Goal: Information Seeking & Learning: Learn about a topic

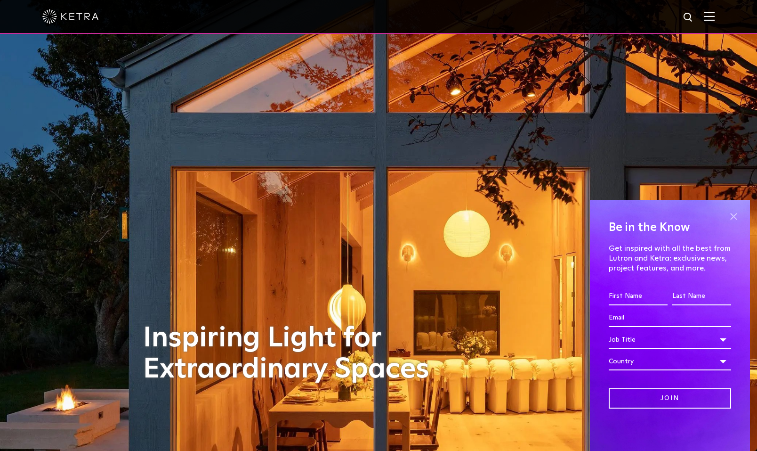
click at [733, 215] on span at bounding box center [734, 216] width 14 height 14
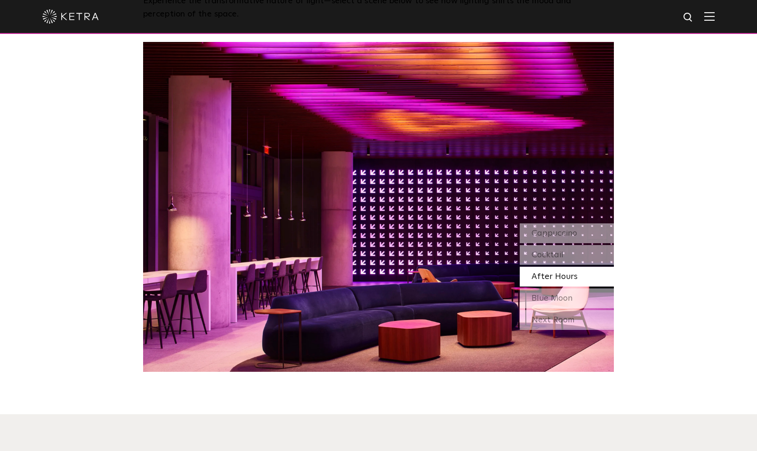
scroll to position [888, 0]
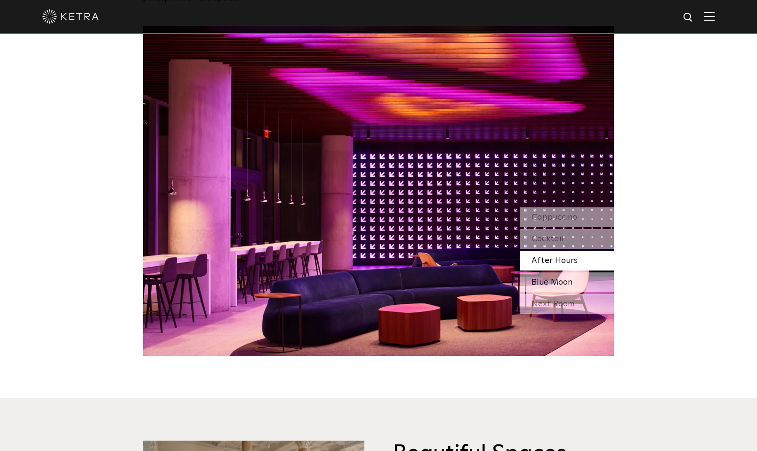
click at [570, 286] on span "Blue Moon" at bounding box center [552, 282] width 41 height 8
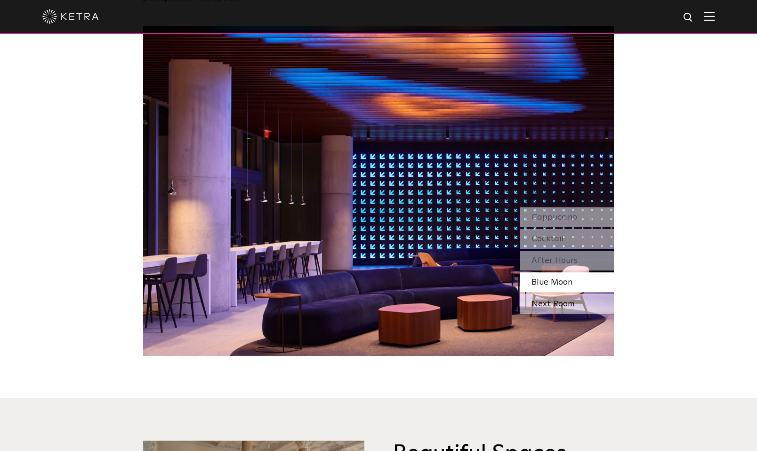
click at [571, 302] on div "Next Room" at bounding box center [567, 304] width 94 height 20
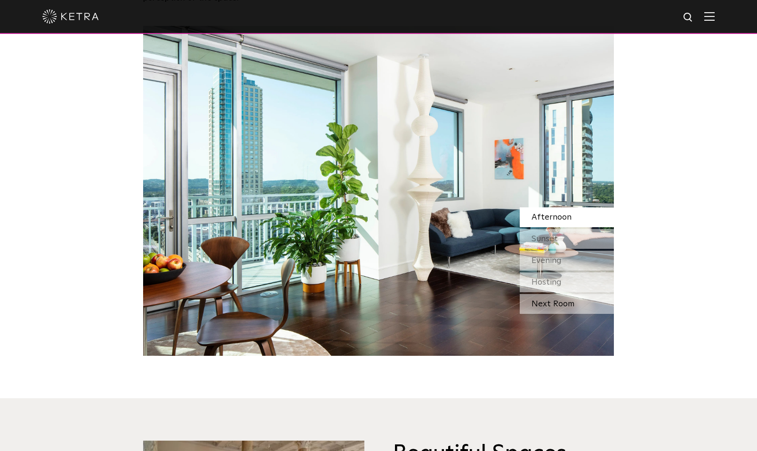
click at [591, 302] on div "Next Room" at bounding box center [567, 304] width 94 height 20
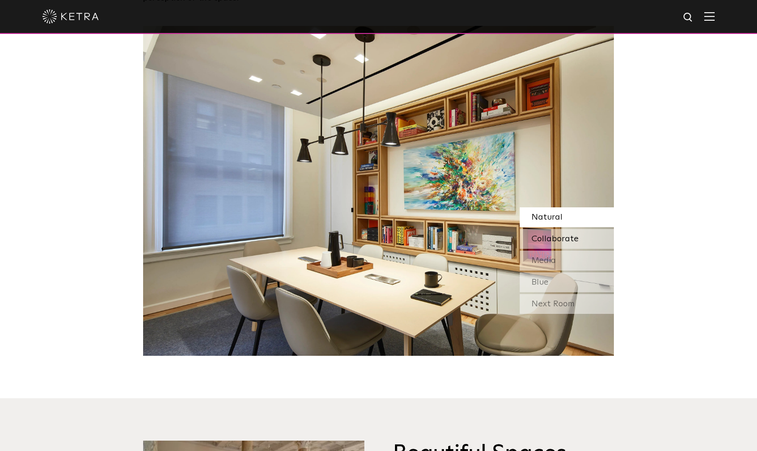
click at [578, 237] on div "Collaborate" at bounding box center [567, 239] width 94 height 20
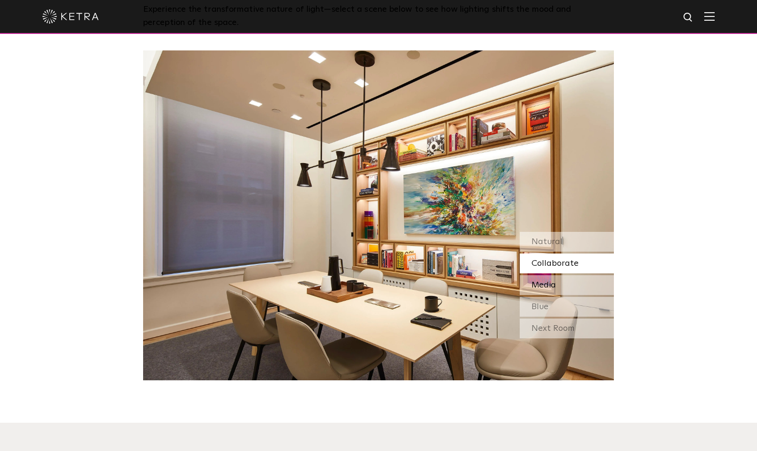
scroll to position [861, 0]
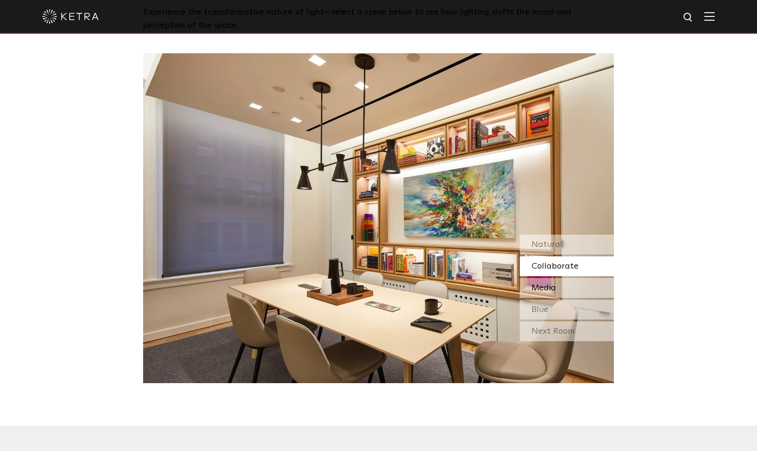
click at [582, 293] on div "Media" at bounding box center [567, 288] width 94 height 20
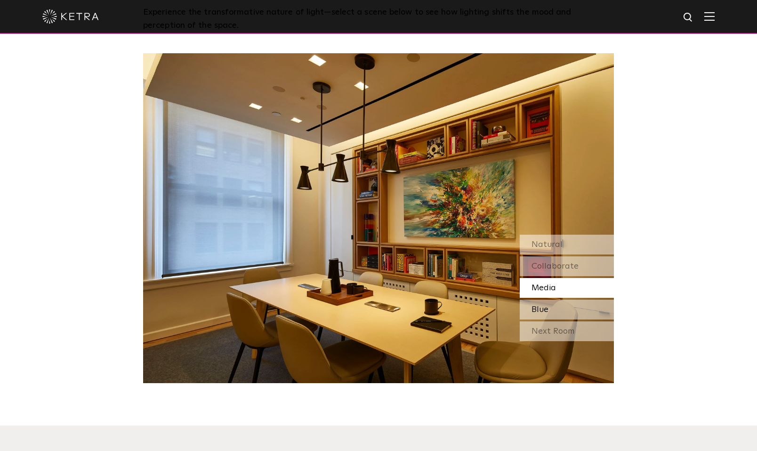
click at [581, 312] on div "Blue" at bounding box center [567, 310] width 94 height 20
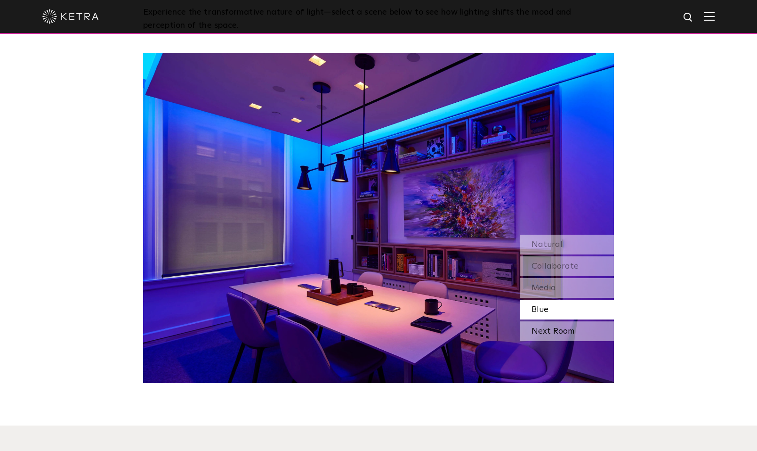
click at [580, 331] on div "Next Room" at bounding box center [567, 331] width 94 height 20
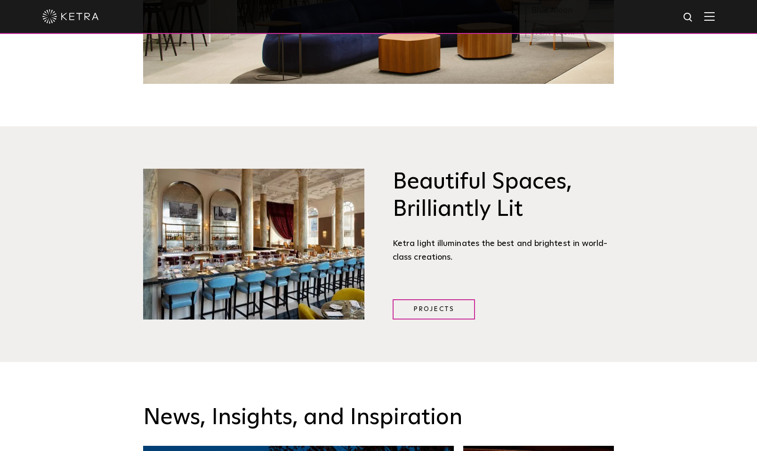
scroll to position [1157, 0]
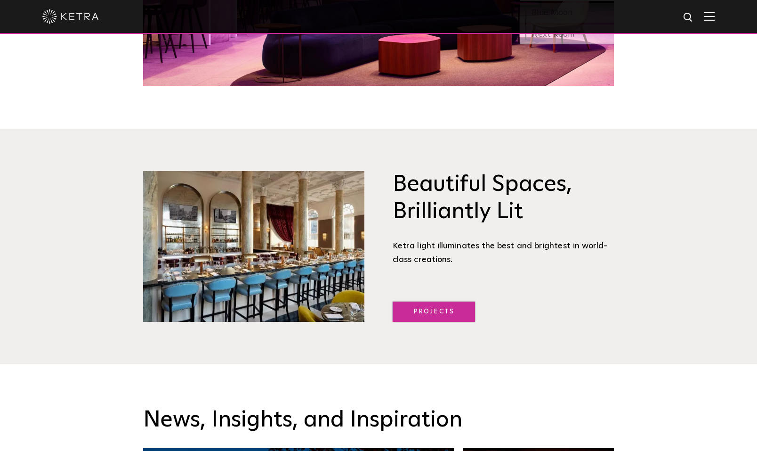
click at [423, 317] on link "Projects" at bounding box center [434, 311] width 82 height 20
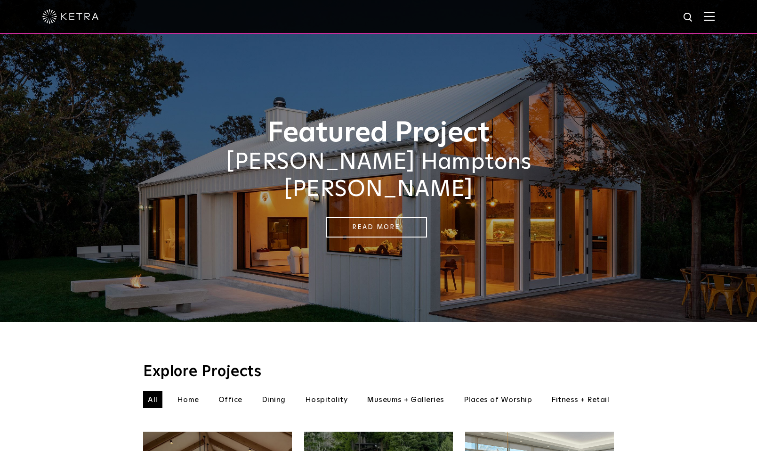
click at [714, 20] on img at bounding box center [710, 16] width 10 height 9
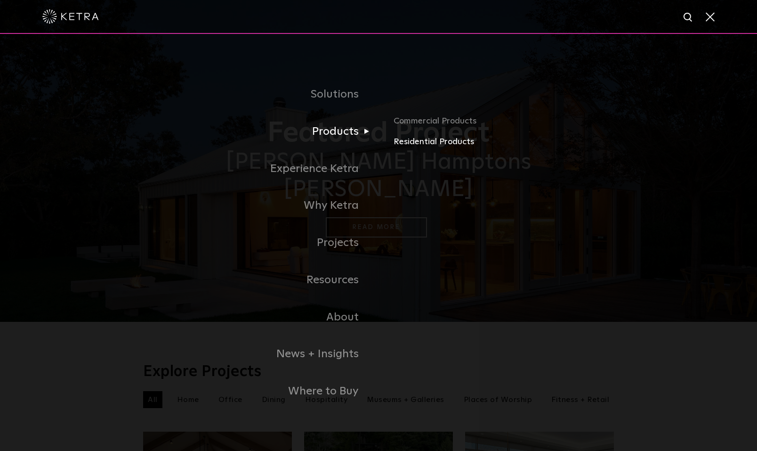
click at [409, 144] on link "Residential Products" at bounding box center [504, 142] width 220 height 14
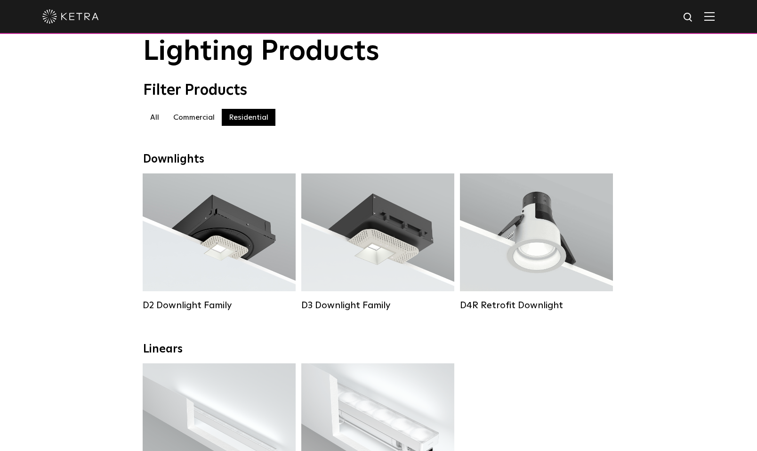
scroll to position [7, 0]
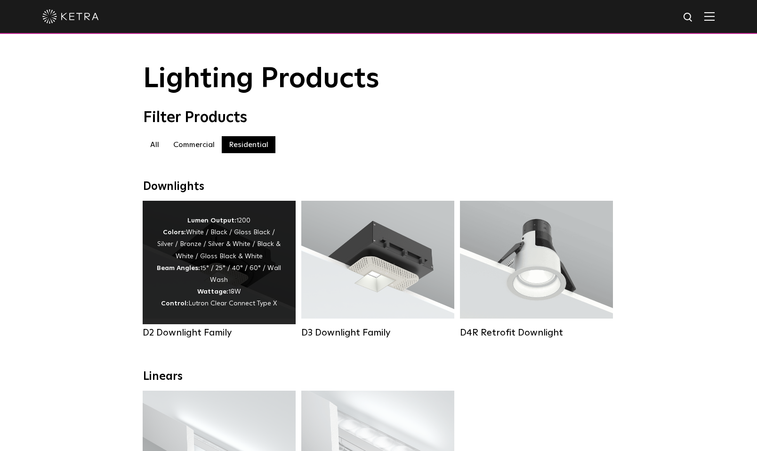
click at [233, 263] on div "Lumen Output: 1200 Colors: White / Black / Gloss Black / Silver / Bronze / Silv…" at bounding box center [219, 262] width 125 height 95
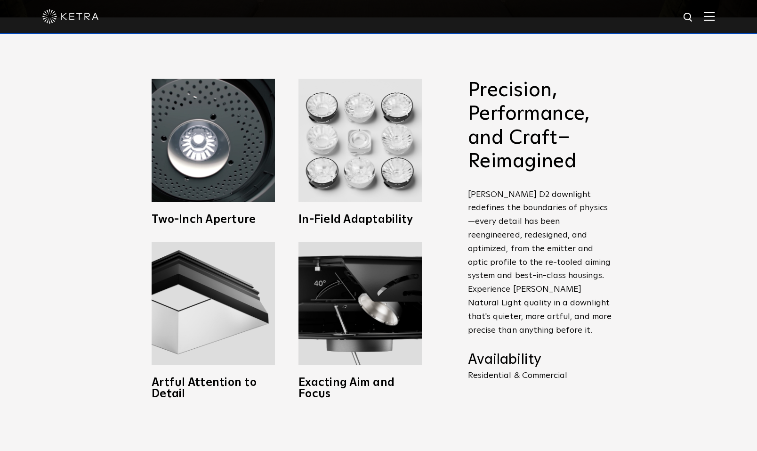
scroll to position [435, 0]
